Goal: Use online tool/utility: Utilize a website feature to perform a specific function

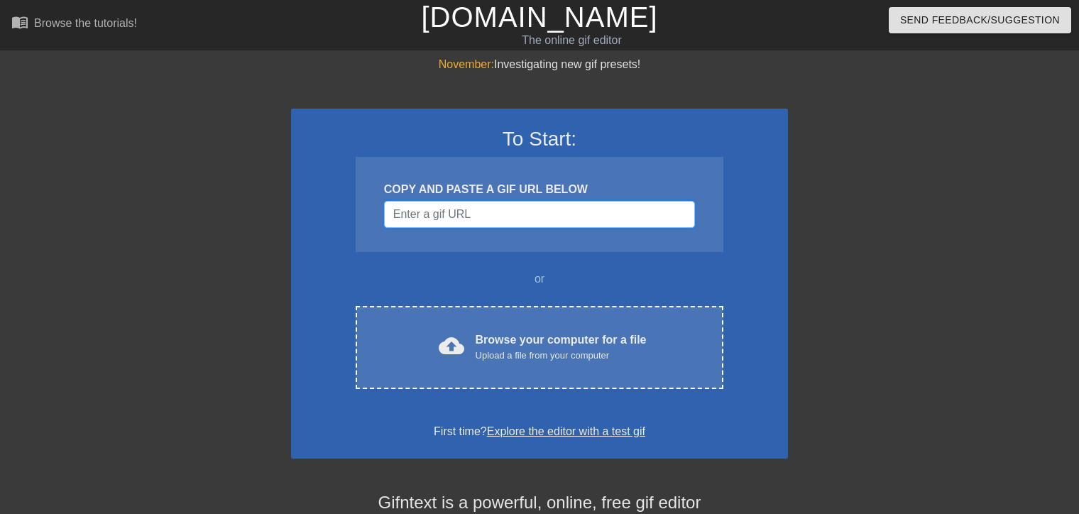
click at [443, 212] on input "Username" at bounding box center [539, 214] width 311 height 27
paste input "[URL][DOMAIN_NAME]"
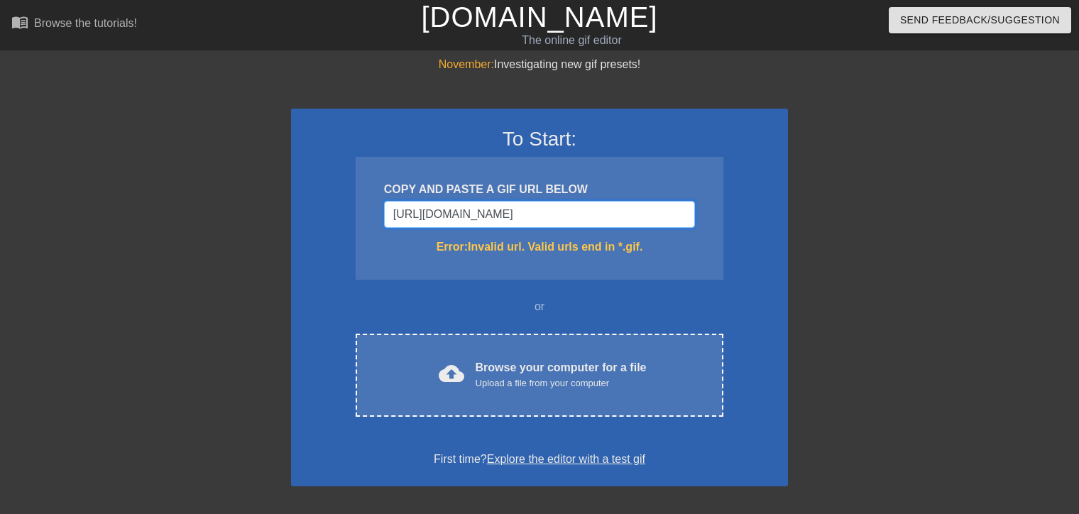
type input "[URL][DOMAIN_NAME]"
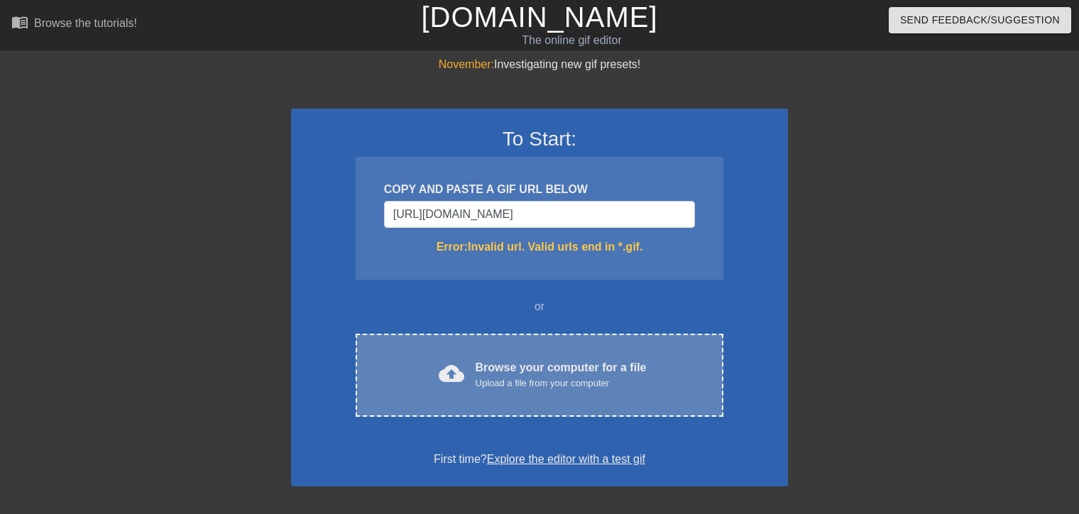
click at [579, 376] on div "Browse your computer for a file Upload a file from your computer" at bounding box center [561, 374] width 171 height 31
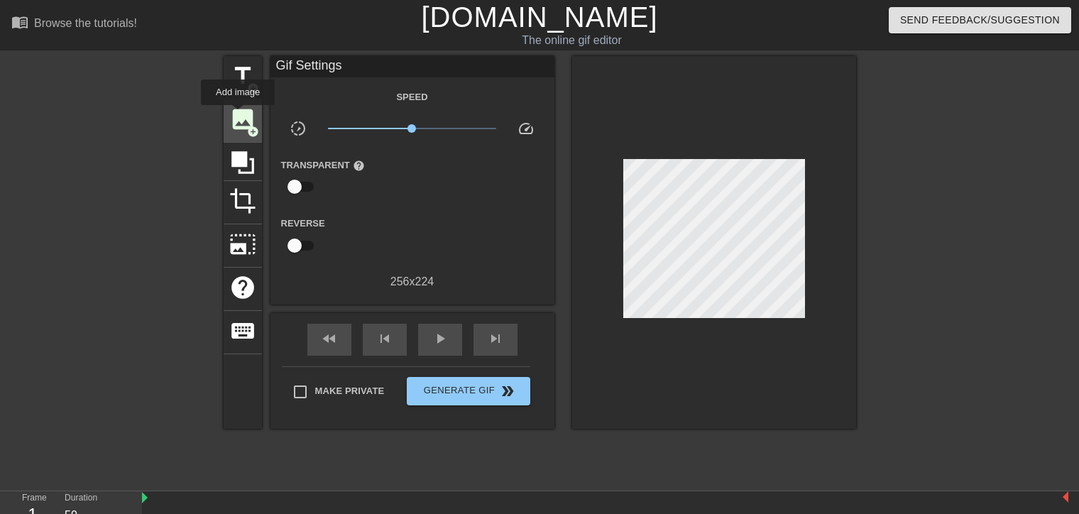
click at [240, 115] on span "image" at bounding box center [242, 119] width 27 height 27
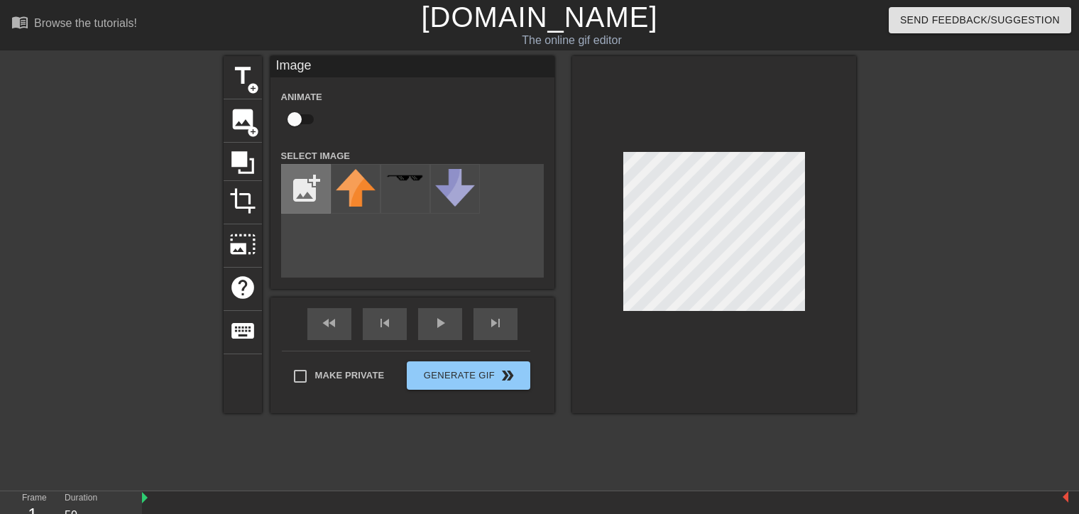
click at [295, 190] on input "file" at bounding box center [306, 189] width 48 height 48
type input "C:\fakepath\SIWWY.png"
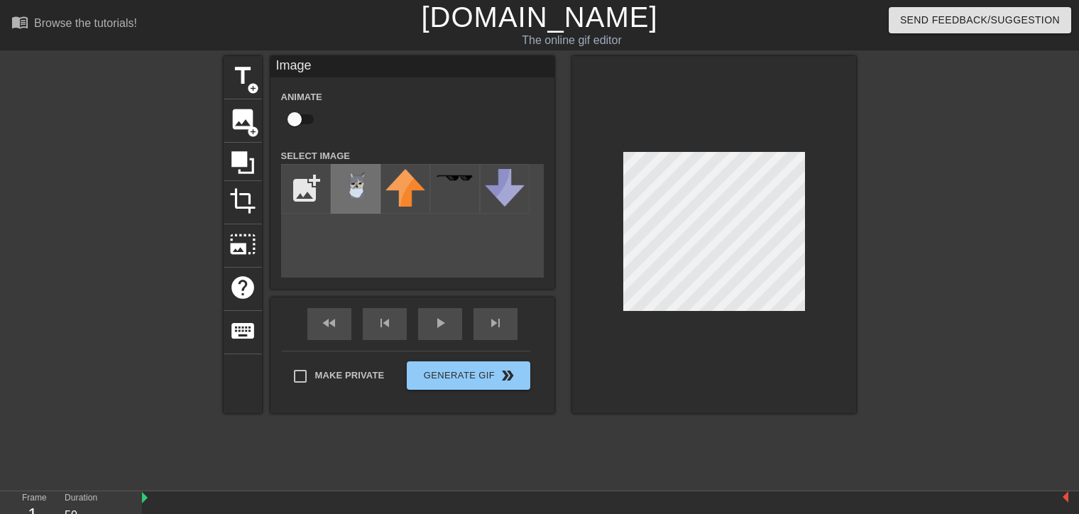
click at [362, 199] on div at bounding box center [356, 189] width 50 height 50
click at [915, 262] on div at bounding box center [979, 269] width 213 height 426
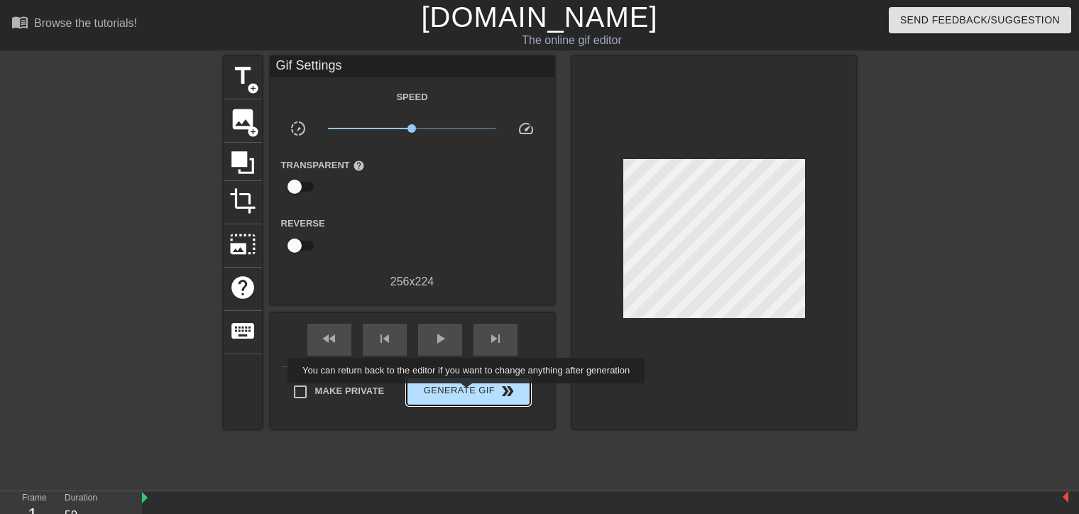
click at [468, 393] on span "Generate Gif double_arrow" at bounding box center [467, 391] width 111 height 17
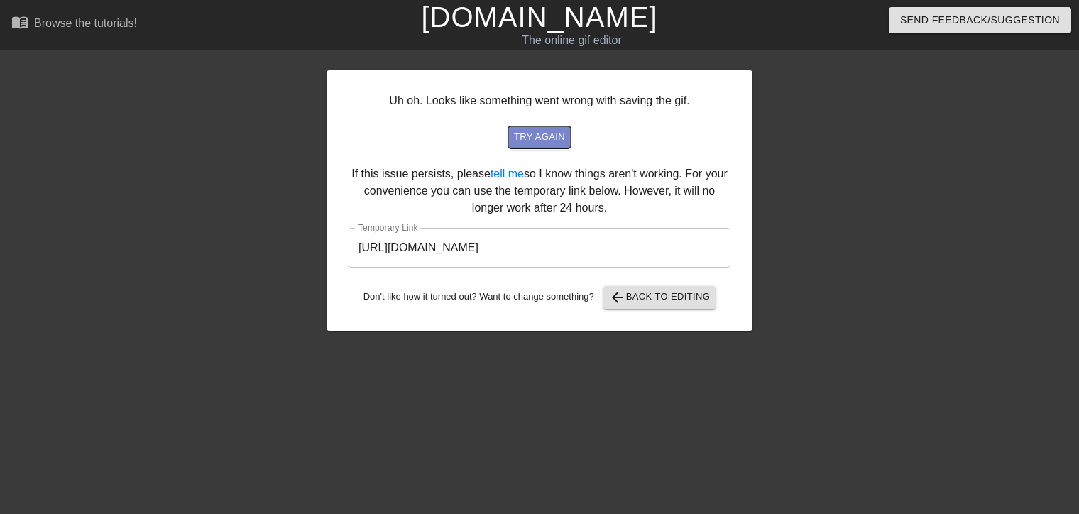
click at [535, 143] on span "try again" at bounding box center [539, 137] width 51 height 16
click at [533, 148] on button "try again" at bounding box center [539, 137] width 62 height 22
